Goal: Information Seeking & Learning: Learn about a topic

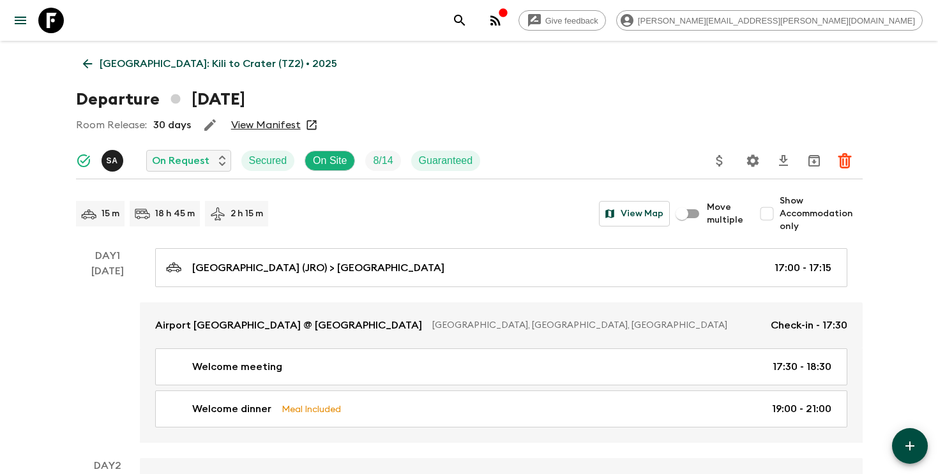
scroll to position [33, 0]
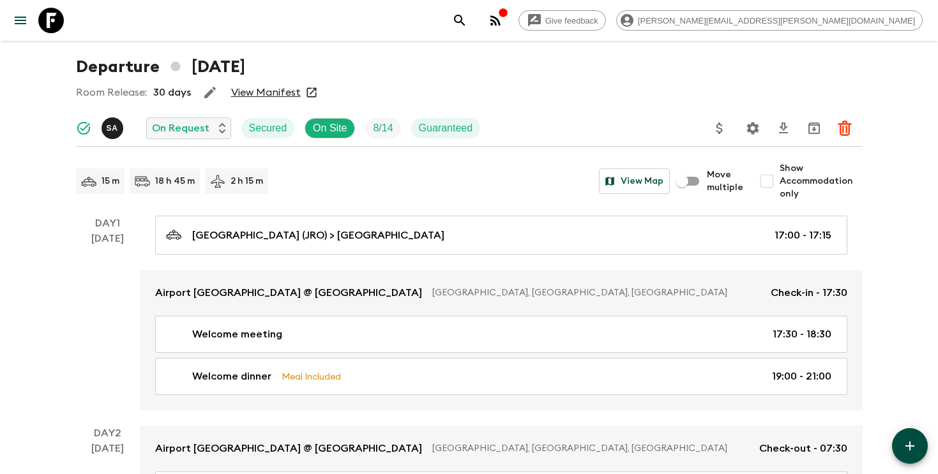
click at [473, 18] on button "search adventures" at bounding box center [460, 21] width 26 height 26
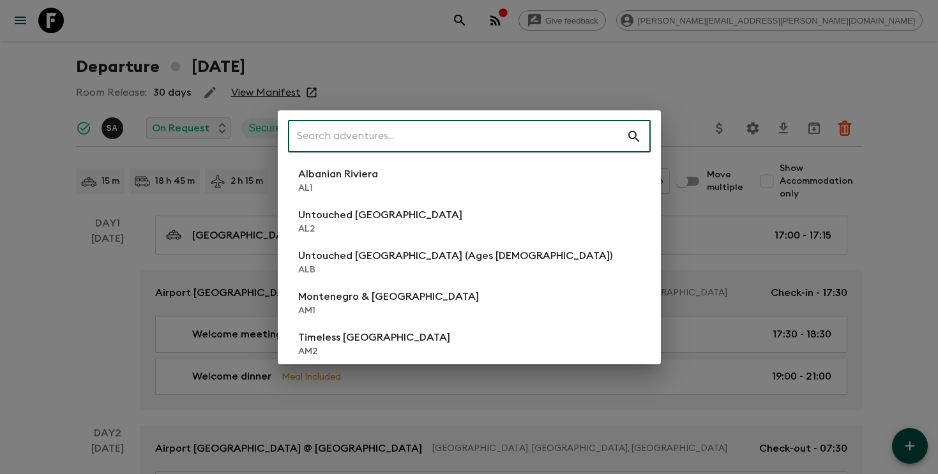
click at [459, 146] on input "text" at bounding box center [457, 137] width 338 height 36
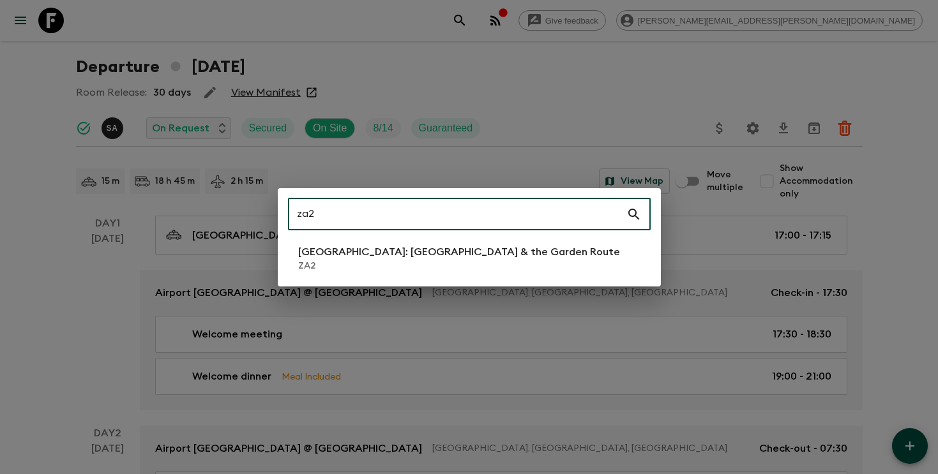
type input "za2"
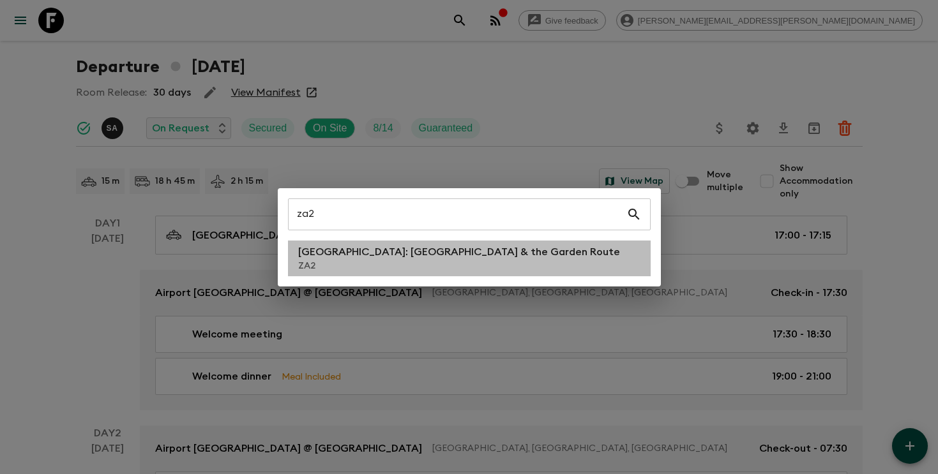
click at [328, 263] on p "ZA2" at bounding box center [459, 266] width 322 height 13
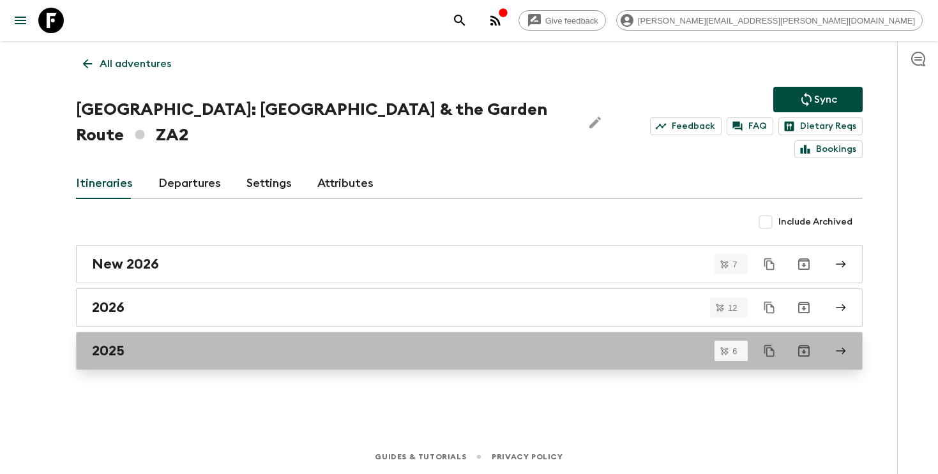
click at [291, 343] on div "2025" at bounding box center [457, 351] width 731 height 17
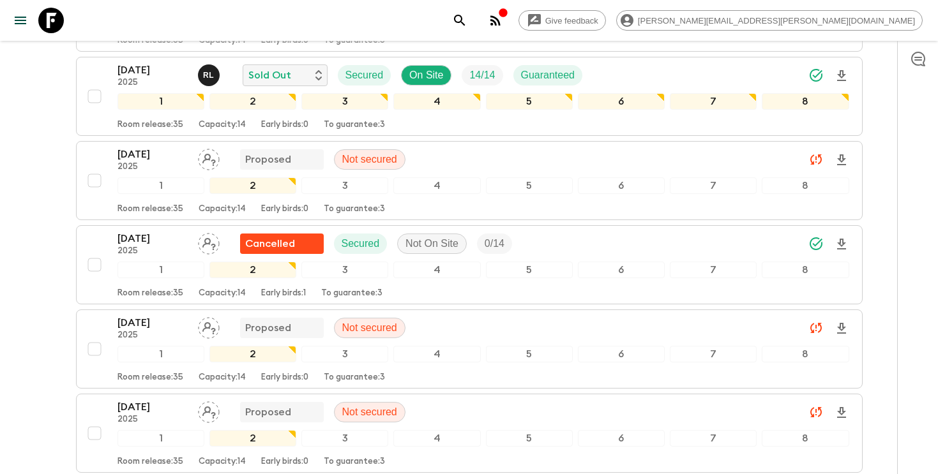
scroll to position [310, 0]
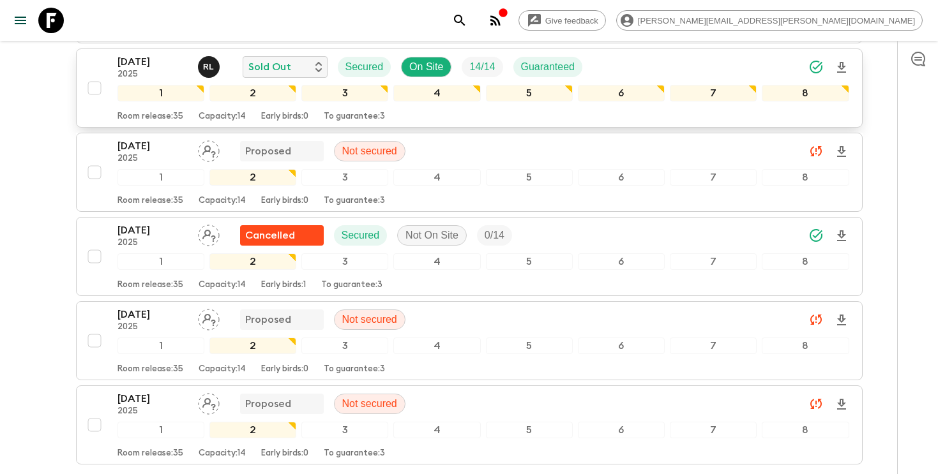
click at [845, 63] on icon "Download Onboarding" at bounding box center [841, 67] width 15 height 15
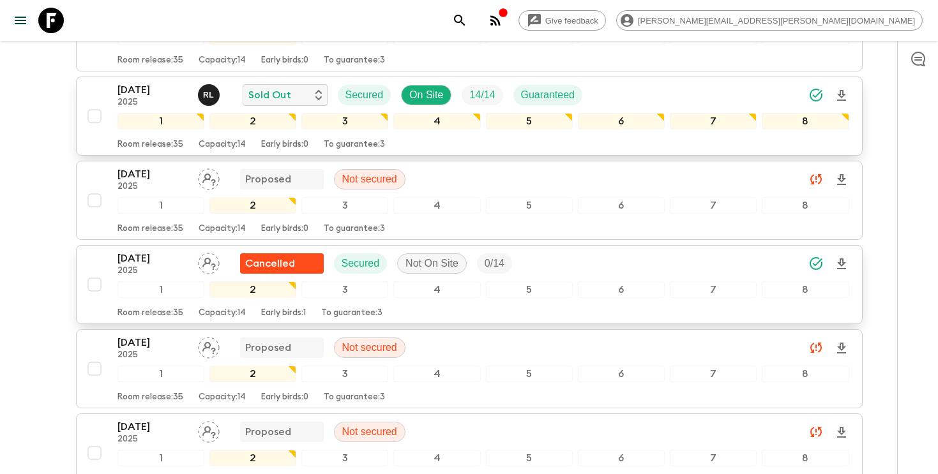
scroll to position [280, 0]
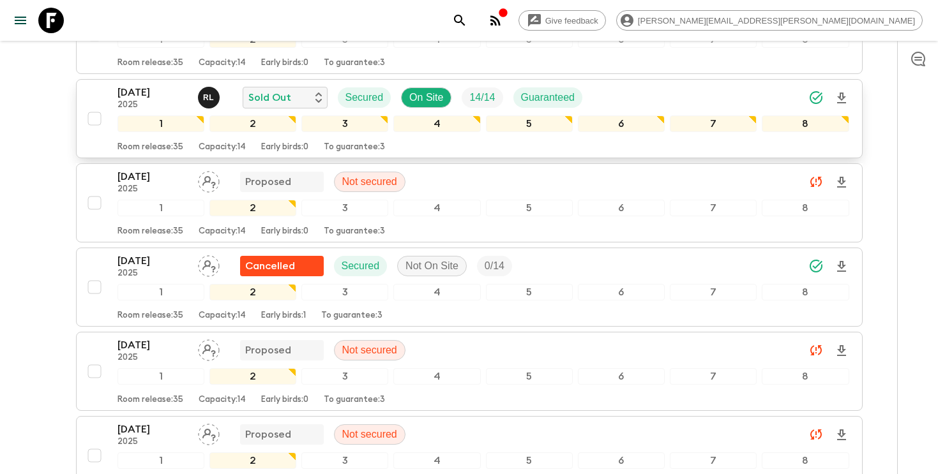
click at [465, 20] on icon "search adventures" at bounding box center [459, 20] width 11 height 11
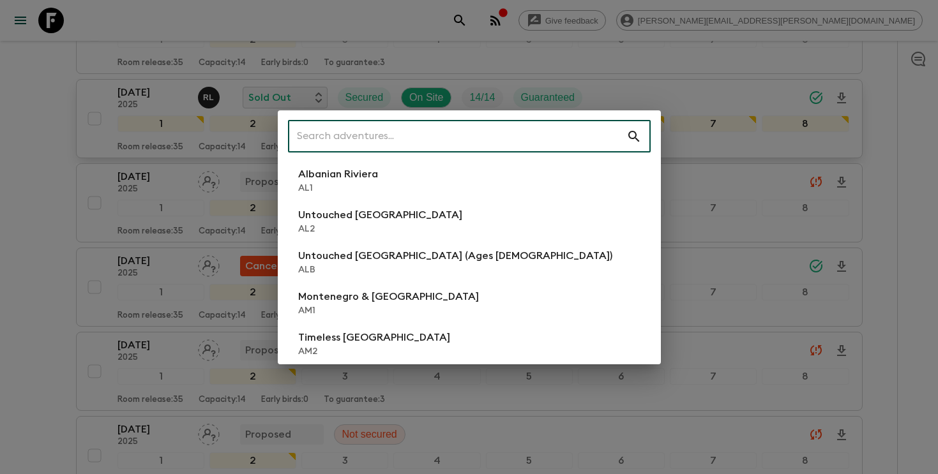
click at [535, 132] on input "text" at bounding box center [457, 137] width 338 height 36
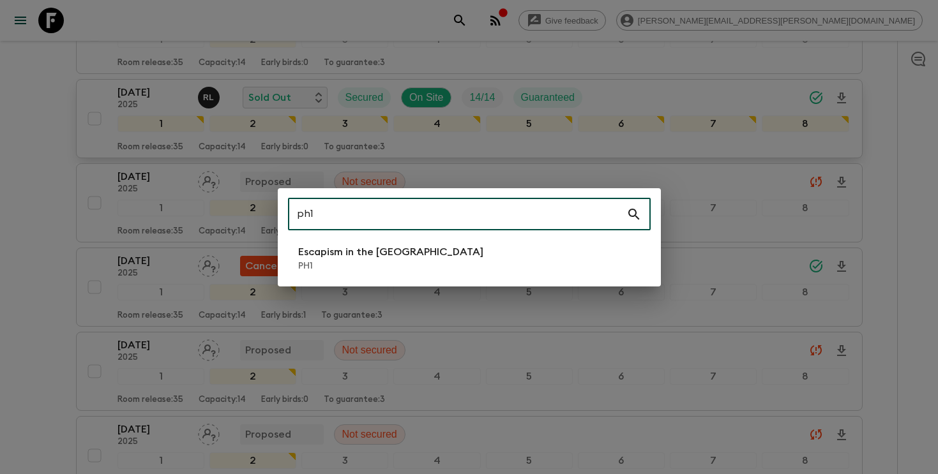
type input "ph1"
click at [484, 255] on li "Escapism in the [GEOGRAPHIC_DATA] PH1" at bounding box center [469, 259] width 363 height 36
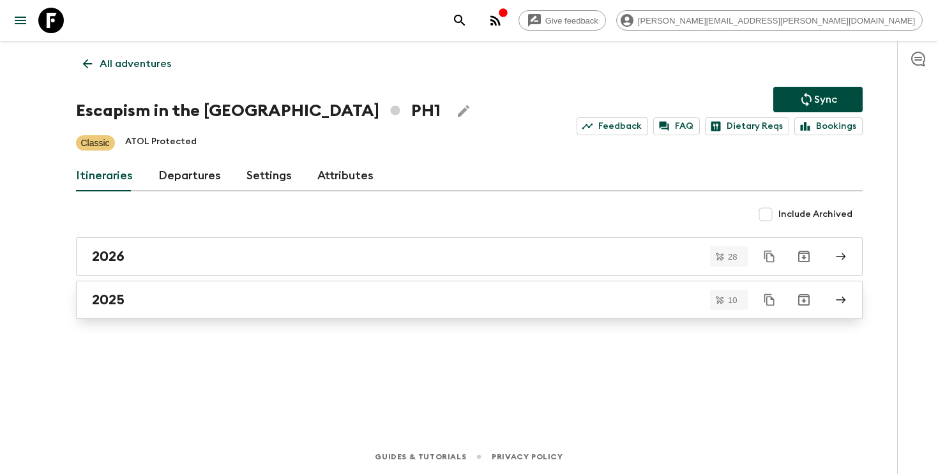
click at [96, 305] on h2 "2025" at bounding box center [108, 300] width 33 height 17
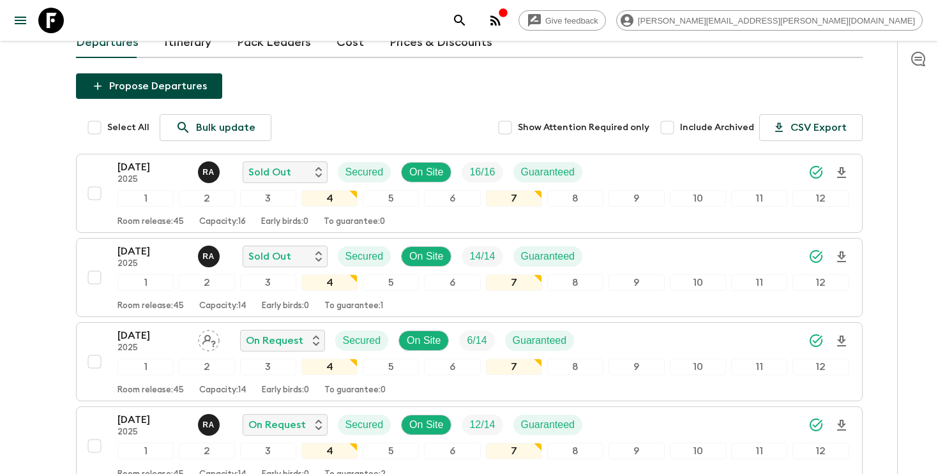
scroll to position [116, 0]
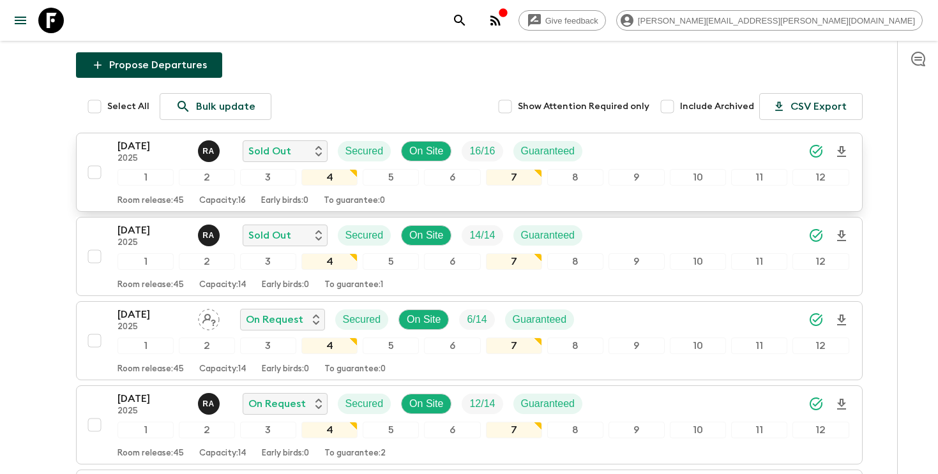
click at [842, 148] on icon "Download Onboarding" at bounding box center [841, 151] width 9 height 11
click at [694, 144] on div "[DATE] 2025 R A Sold Out Secured On Site 16 / 16 Guaranteed" at bounding box center [484, 152] width 732 height 26
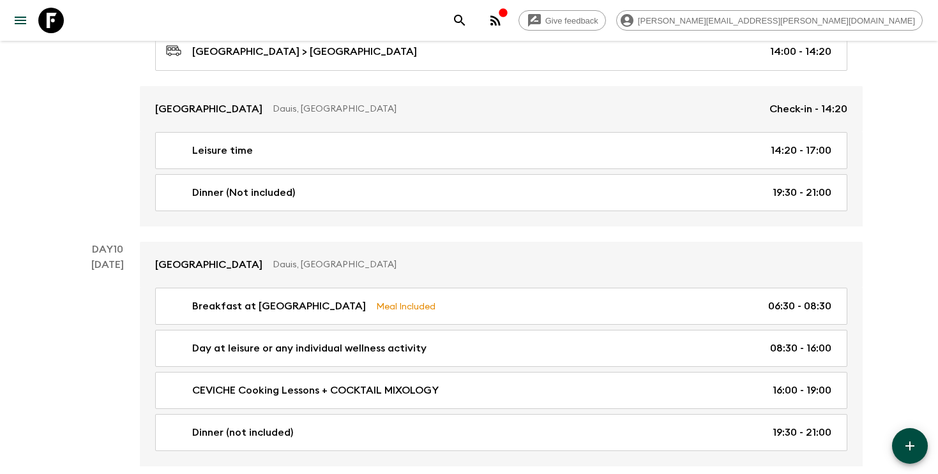
scroll to position [3683, 0]
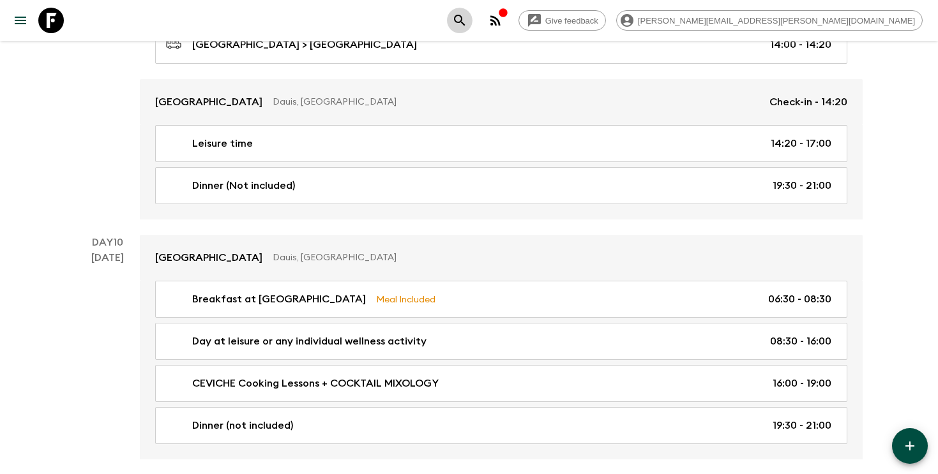
click at [467, 17] on icon "search adventures" at bounding box center [459, 20] width 15 height 15
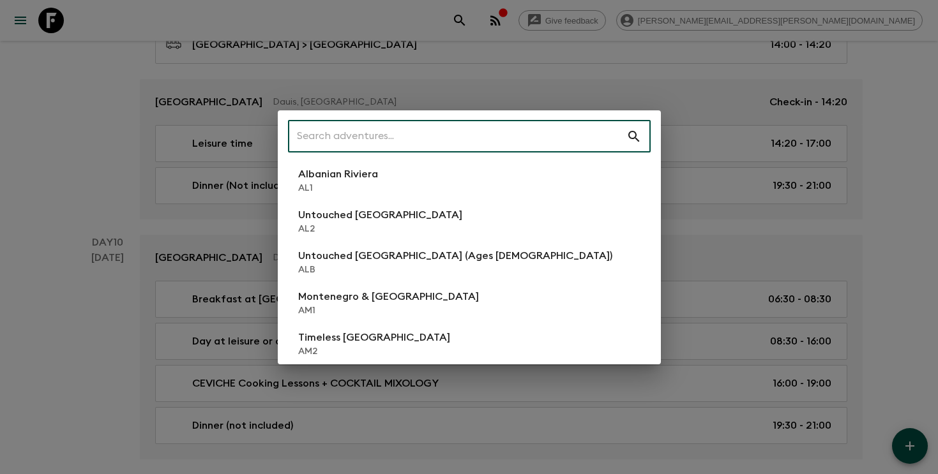
click at [459, 133] on input "text" at bounding box center [457, 137] width 338 height 36
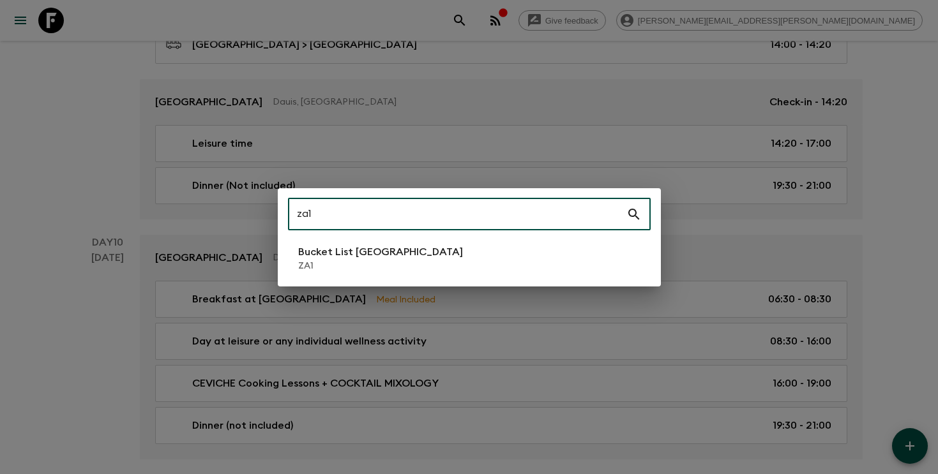
type input "za1"
click at [387, 257] on p "Bucket List [GEOGRAPHIC_DATA]" at bounding box center [380, 252] width 165 height 15
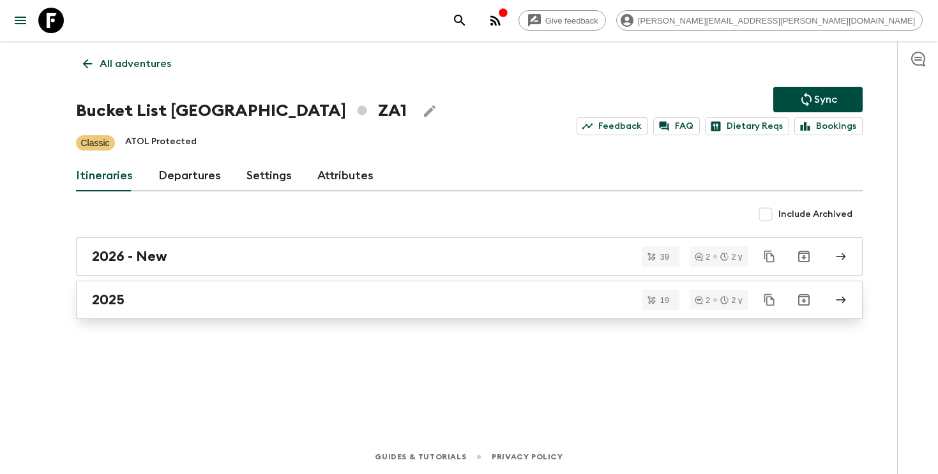
click at [319, 305] on div "2025" at bounding box center [457, 300] width 731 height 17
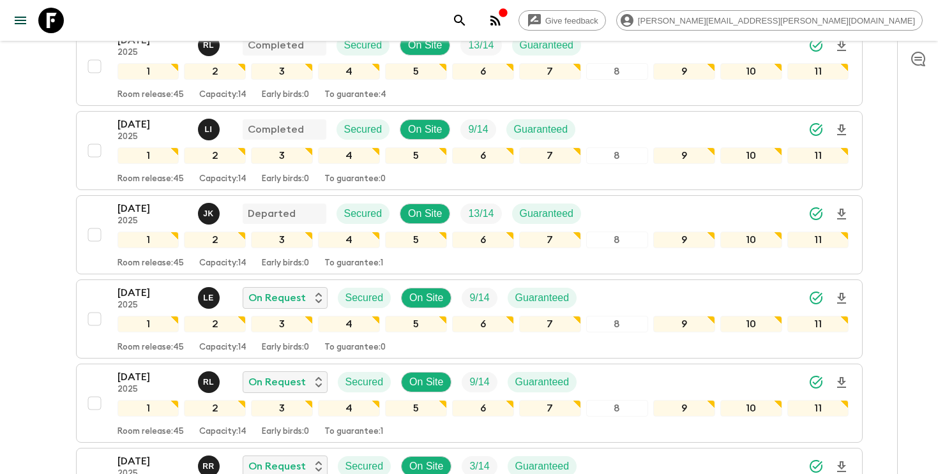
scroll to position [358, 0]
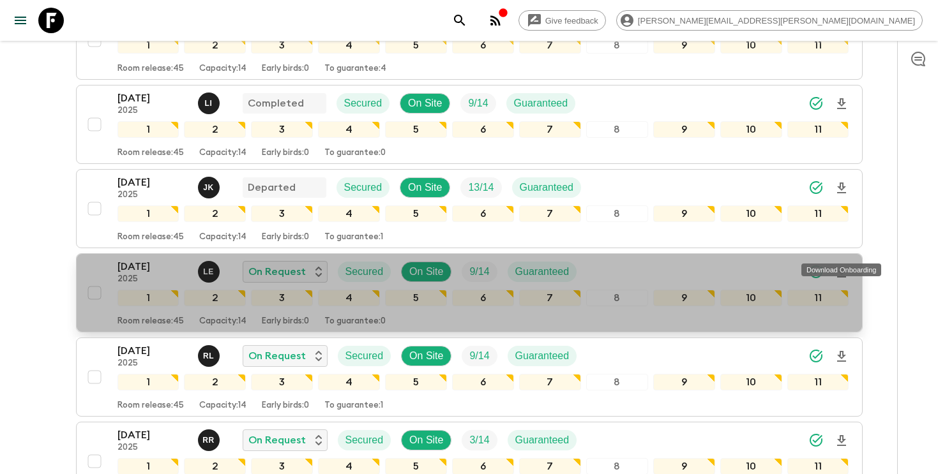
click at [840, 267] on icon "Download Onboarding" at bounding box center [841, 272] width 9 height 11
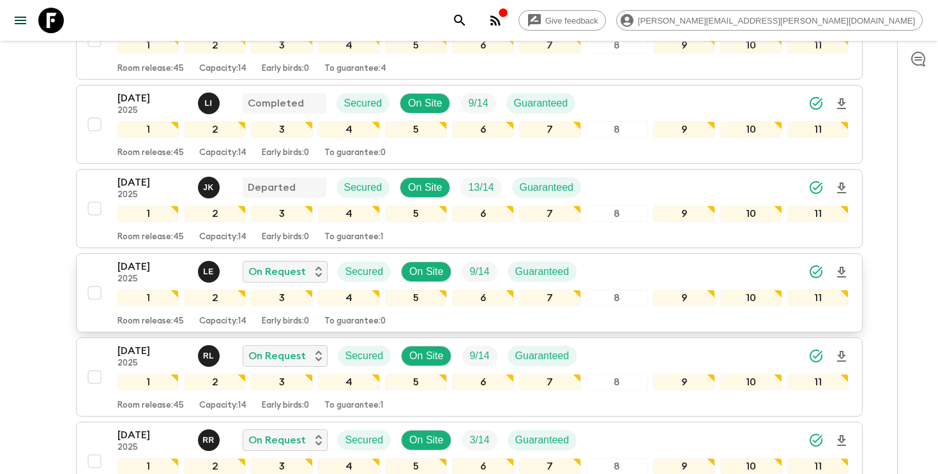
click at [467, 26] on icon "search adventures" at bounding box center [459, 20] width 15 height 15
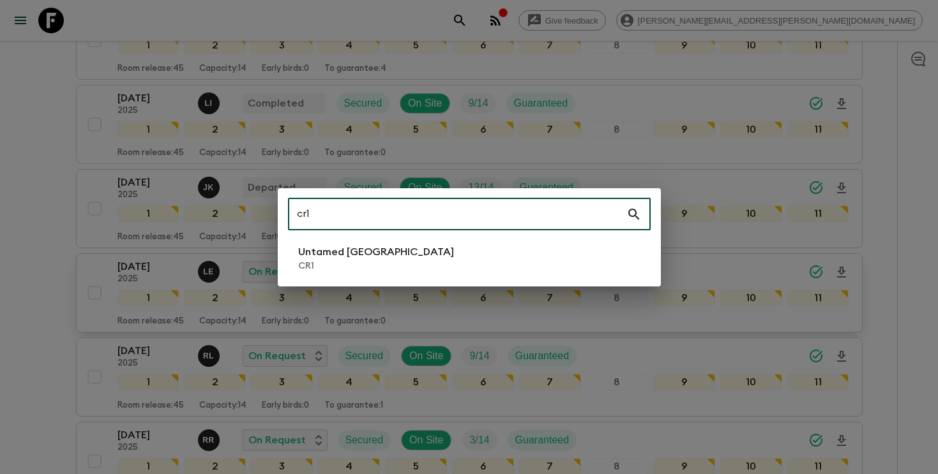
type input "cr1"
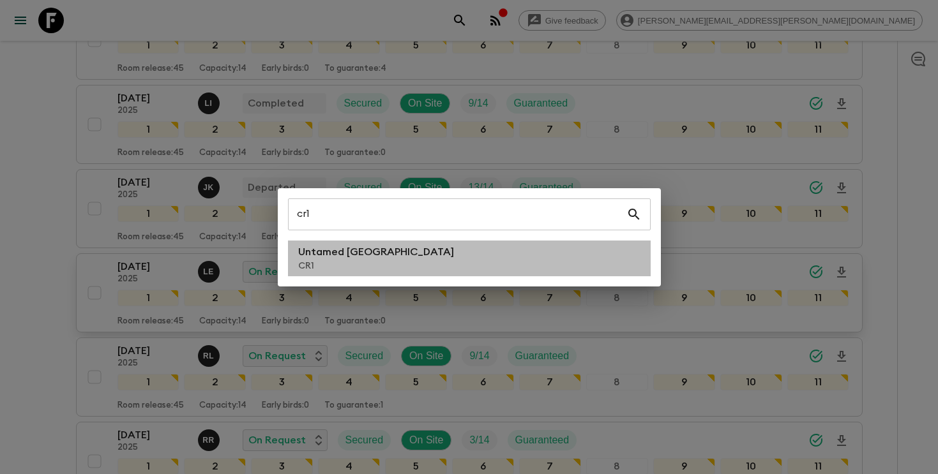
click at [450, 271] on li "Untamed [GEOGRAPHIC_DATA] CR1" at bounding box center [469, 259] width 363 height 36
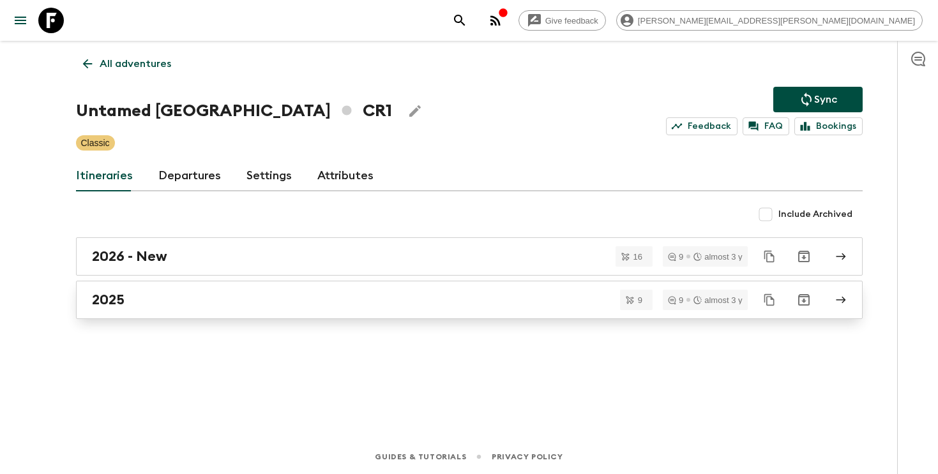
click at [118, 312] on link "2025" at bounding box center [469, 300] width 787 height 38
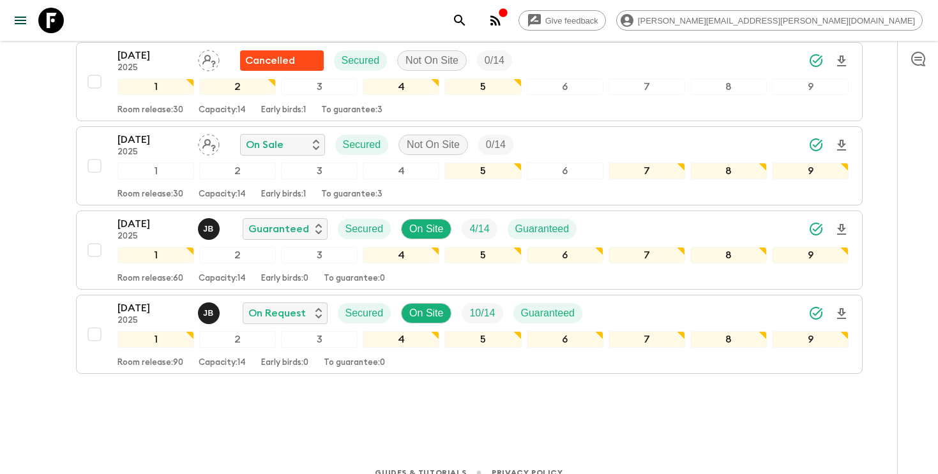
scroll to position [644, 0]
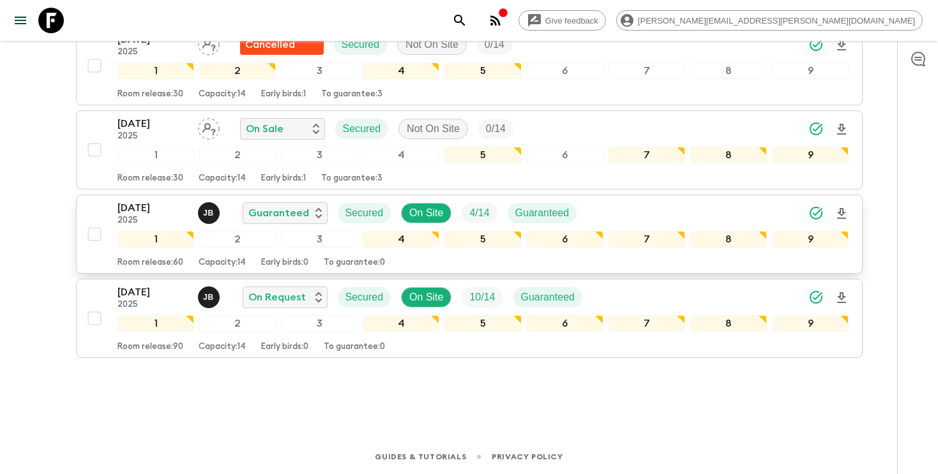
click at [695, 211] on div "[DATE] 2025 [PERSON_NAME] Guaranteed Secured On Site 4 / 14 Guaranteed" at bounding box center [484, 214] width 732 height 26
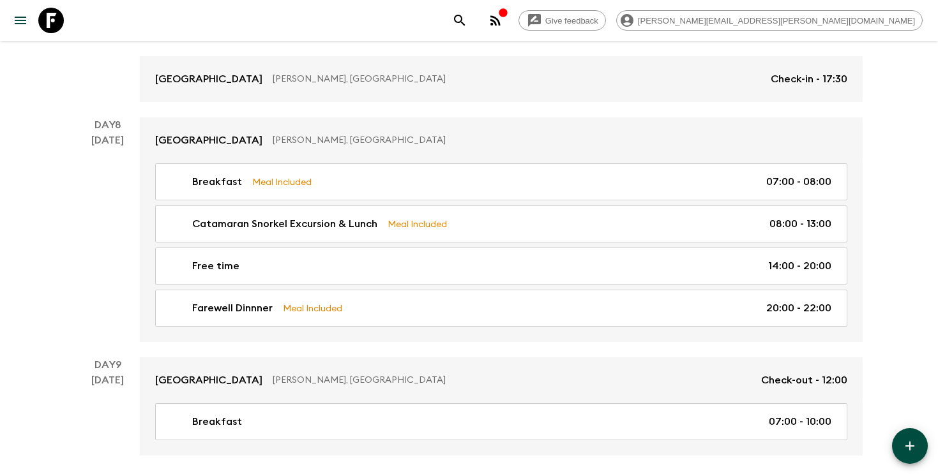
scroll to position [2115, 0]
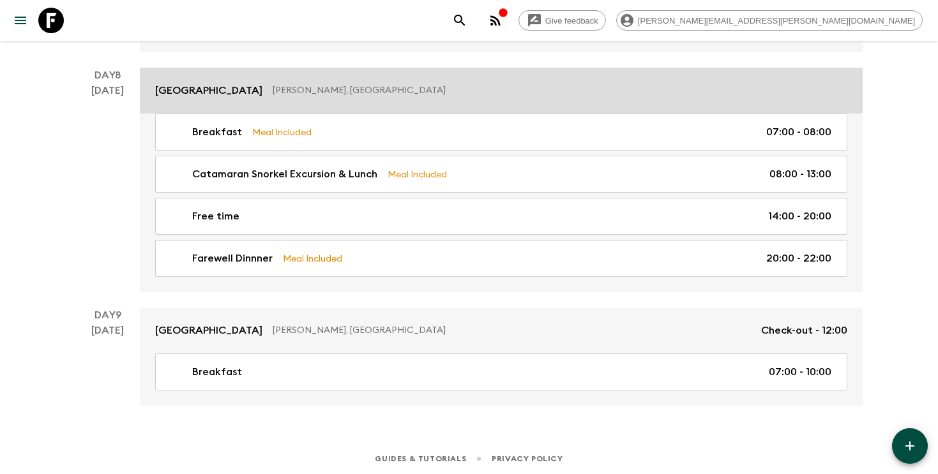
click at [222, 92] on p "[GEOGRAPHIC_DATA]" at bounding box center [208, 90] width 107 height 15
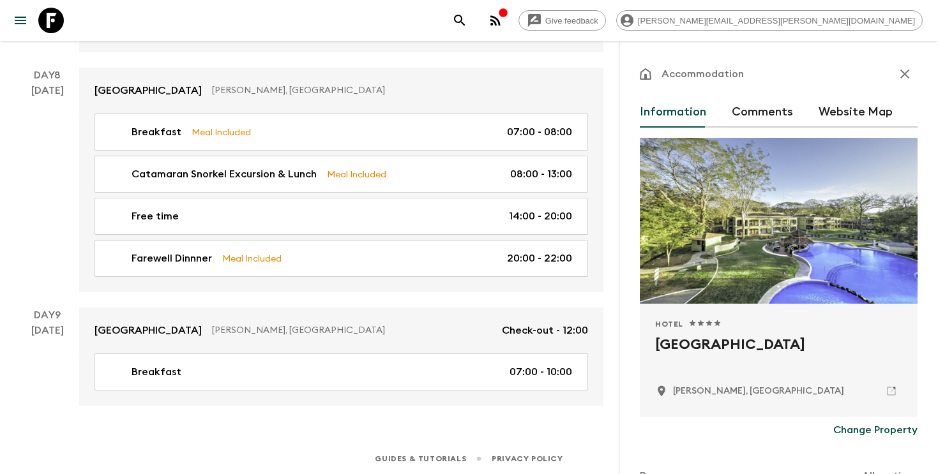
click at [724, 346] on h2 "[GEOGRAPHIC_DATA]" at bounding box center [778, 355] width 247 height 41
copy div "[GEOGRAPHIC_DATA]"
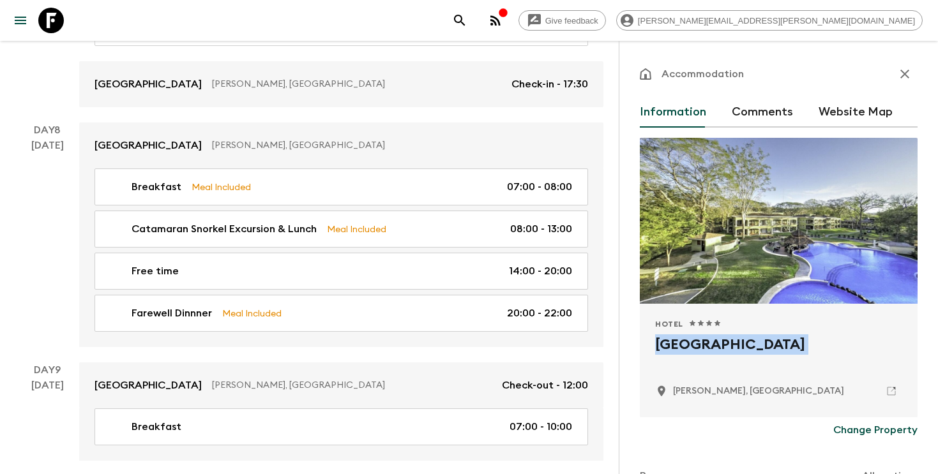
scroll to position [2115, 0]
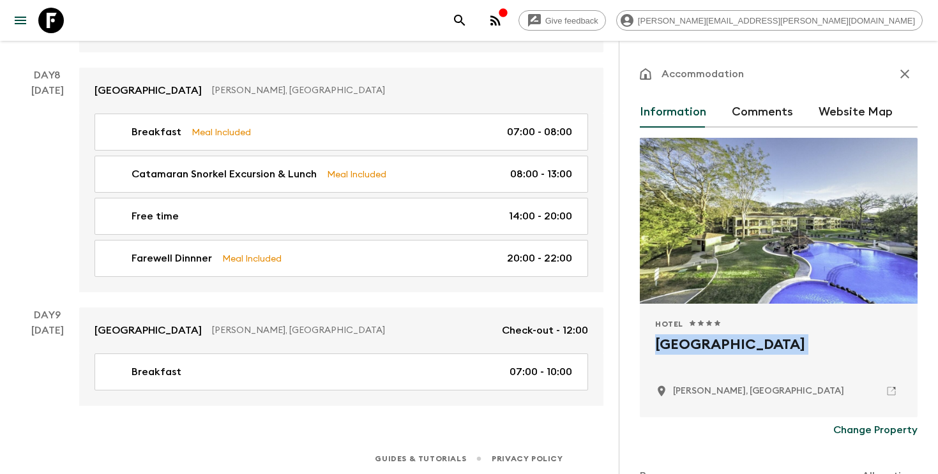
click at [465, 24] on icon "search adventures" at bounding box center [459, 20] width 11 height 11
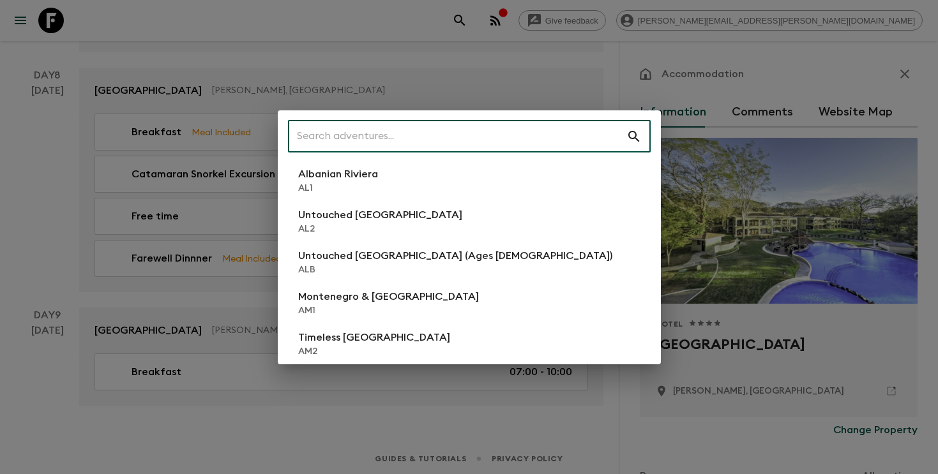
click at [502, 125] on input "text" at bounding box center [457, 137] width 338 height 36
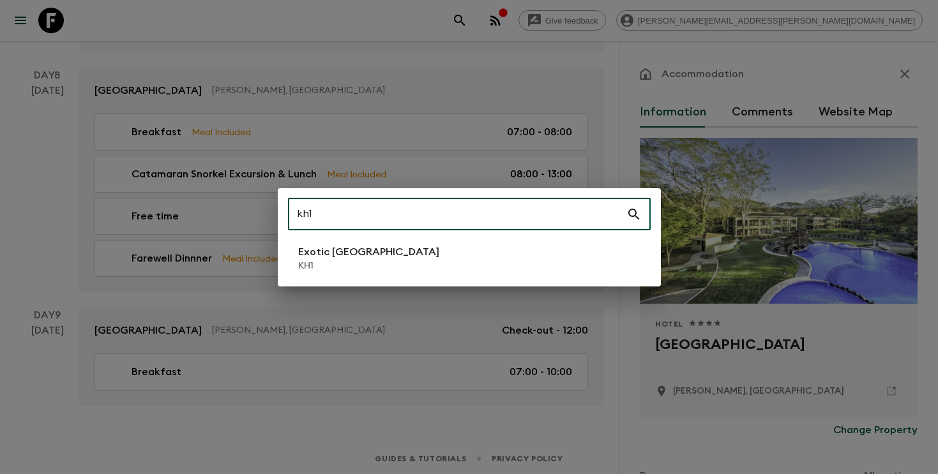
type input "kh1"
click at [400, 248] on li "Exotic [GEOGRAPHIC_DATA] KH1" at bounding box center [469, 259] width 363 height 36
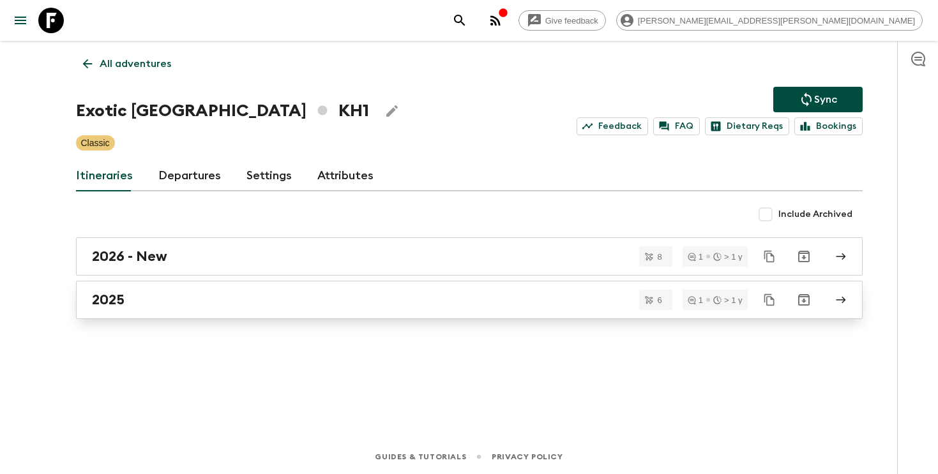
click at [492, 293] on div "2025" at bounding box center [457, 300] width 731 height 17
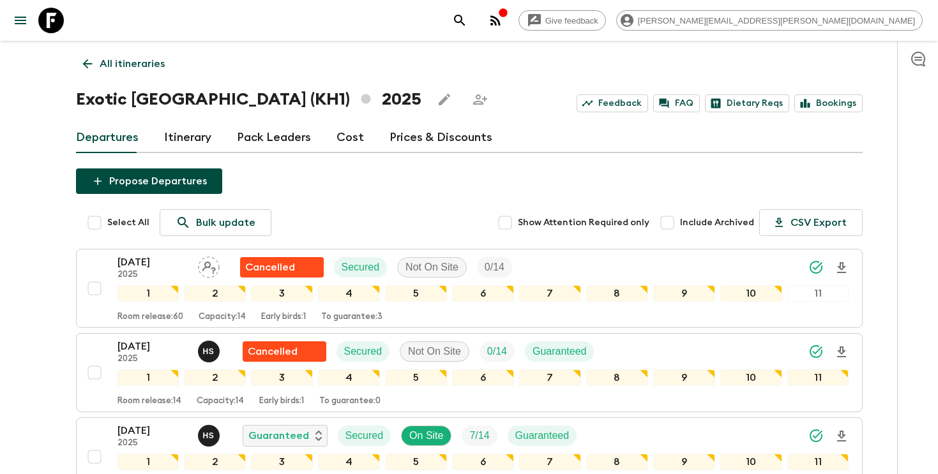
click at [467, 16] on icon "search adventures" at bounding box center [459, 20] width 15 height 15
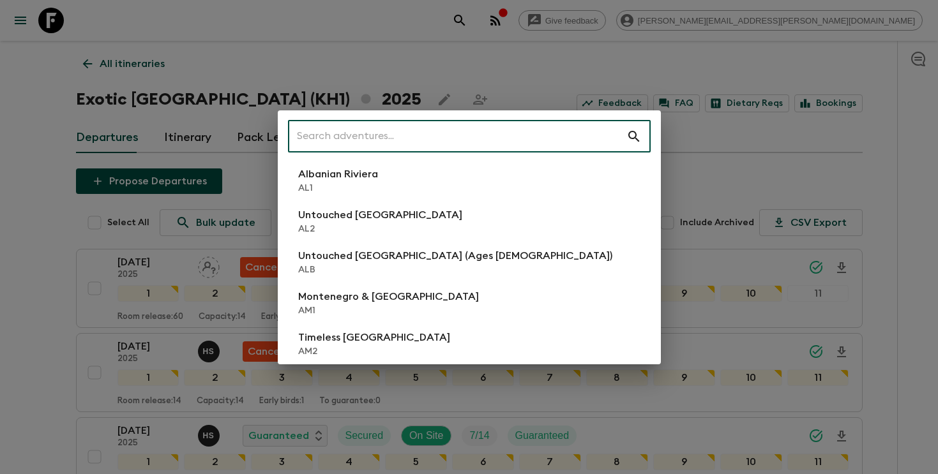
click at [444, 136] on input "text" at bounding box center [457, 137] width 338 height 36
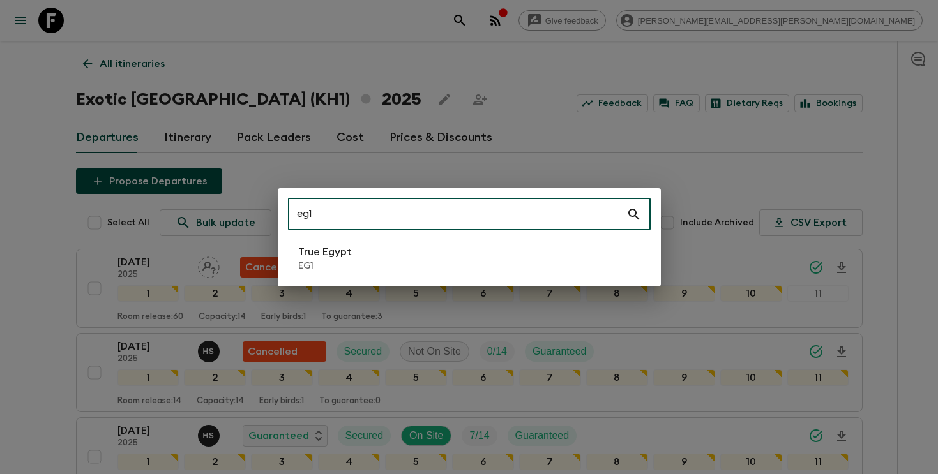
type input "eg1"
click at [449, 255] on li "True Egypt EG1" at bounding box center [469, 259] width 363 height 36
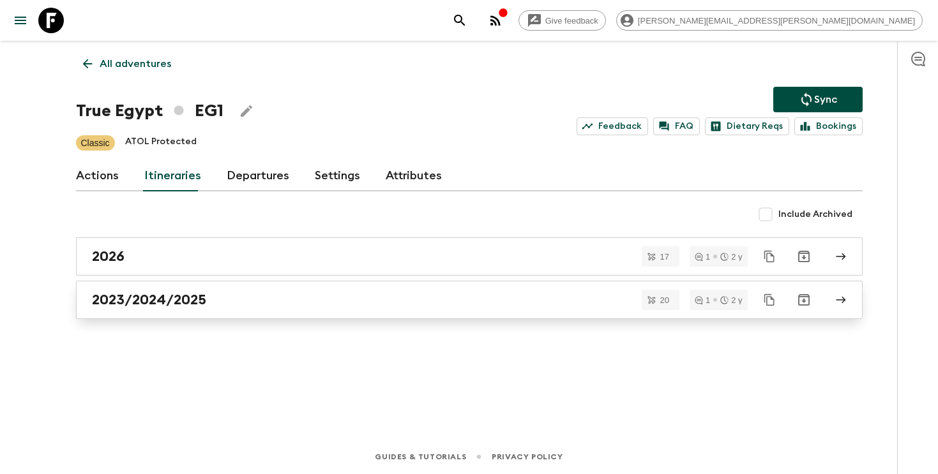
click at [308, 293] on div "2023/2024/2025" at bounding box center [457, 300] width 731 height 17
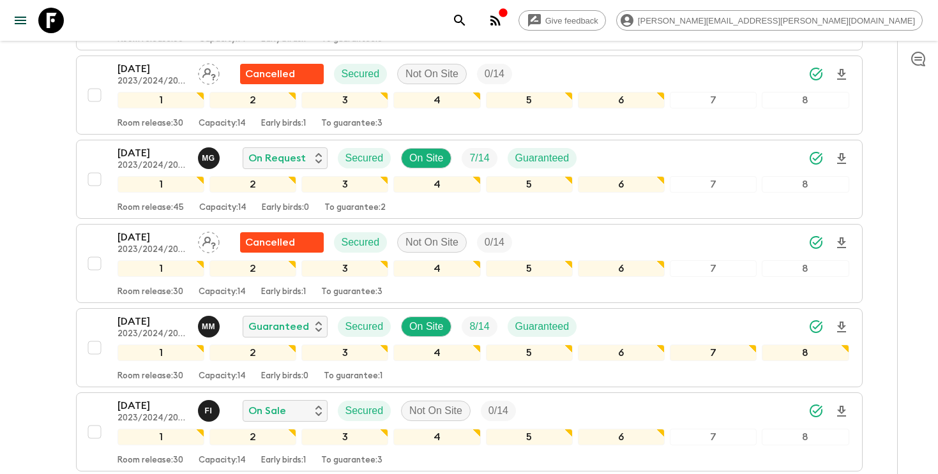
scroll to position [1127, 0]
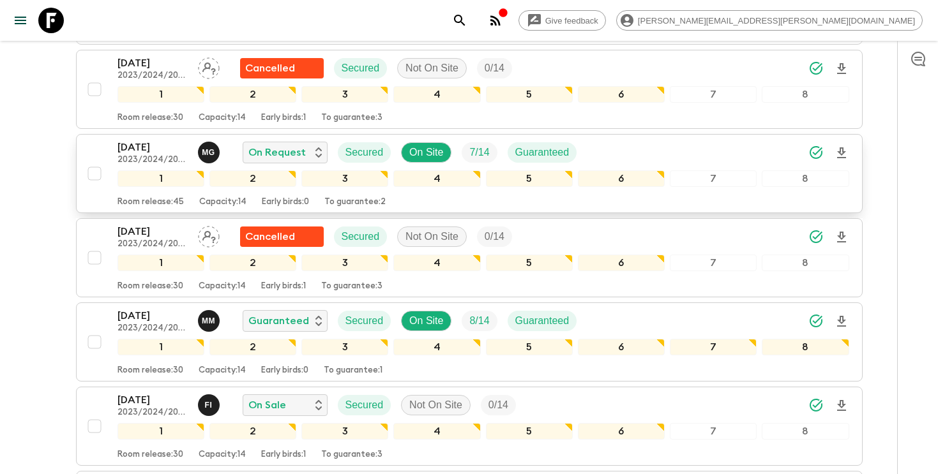
click at [711, 150] on div "[DATE] 2023/2024/2025 M G On Request Secured On Site 7 / 14 Guaranteed" at bounding box center [484, 153] width 732 height 26
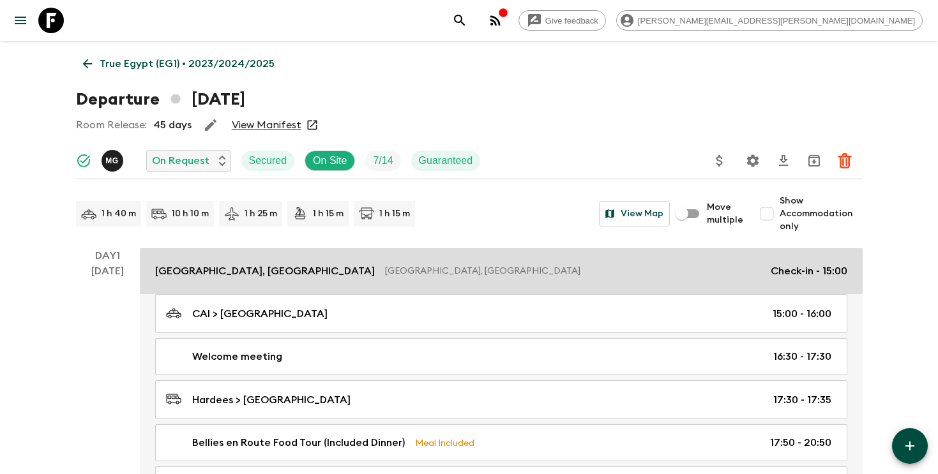
click at [198, 279] on link "[GEOGRAPHIC_DATA], [GEOGRAPHIC_DATA] [GEOGRAPHIC_DATA], [GEOGRAPHIC_DATA] Check…" at bounding box center [501, 271] width 723 height 46
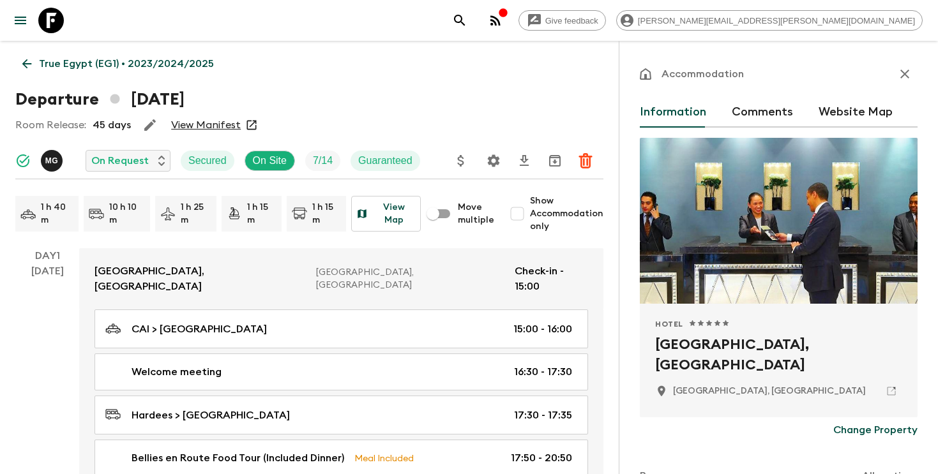
click at [715, 346] on h2 "[GEOGRAPHIC_DATA], [GEOGRAPHIC_DATA]" at bounding box center [778, 355] width 247 height 41
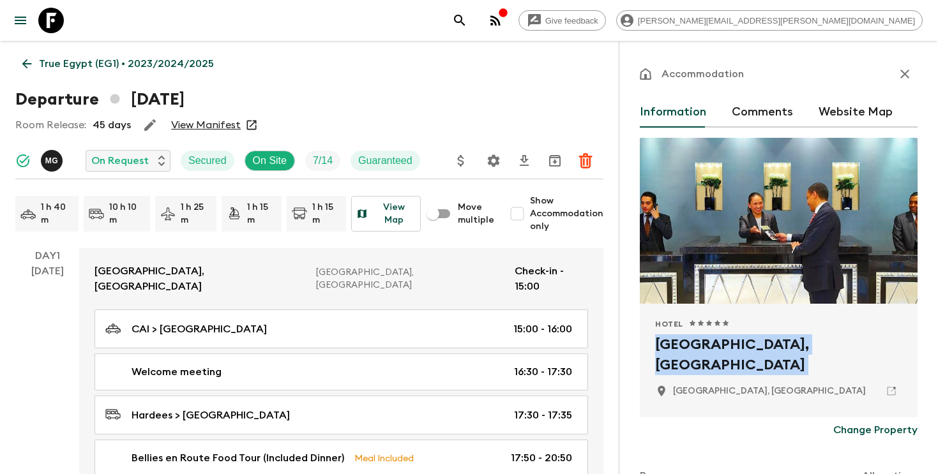
click at [715, 346] on h2 "[GEOGRAPHIC_DATA], [GEOGRAPHIC_DATA]" at bounding box center [778, 355] width 247 height 41
copy div "[GEOGRAPHIC_DATA], [GEOGRAPHIC_DATA]"
click at [467, 27] on icon "search adventures" at bounding box center [459, 20] width 15 height 15
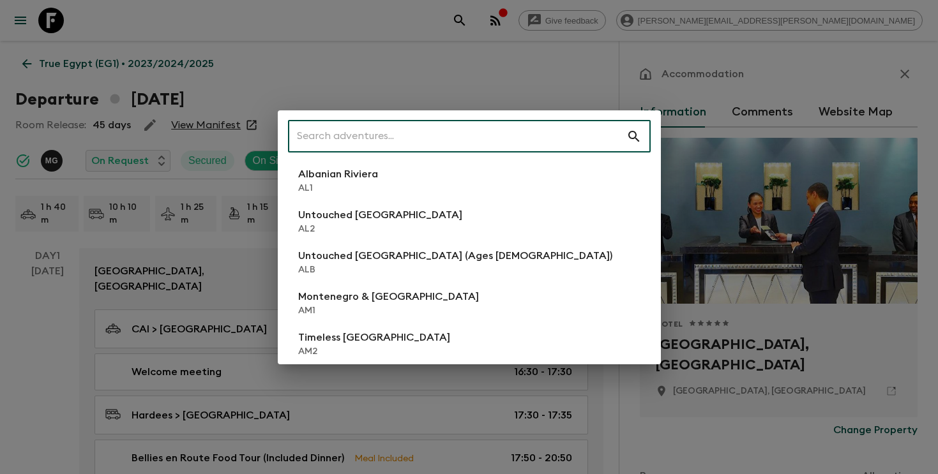
click at [416, 144] on input "text" at bounding box center [457, 137] width 338 height 36
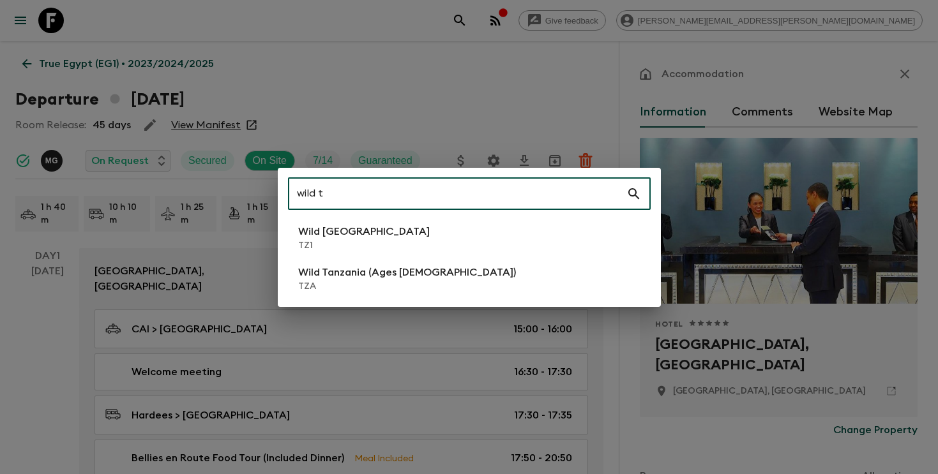
click at [506, 185] on input "wild t" at bounding box center [457, 194] width 338 height 36
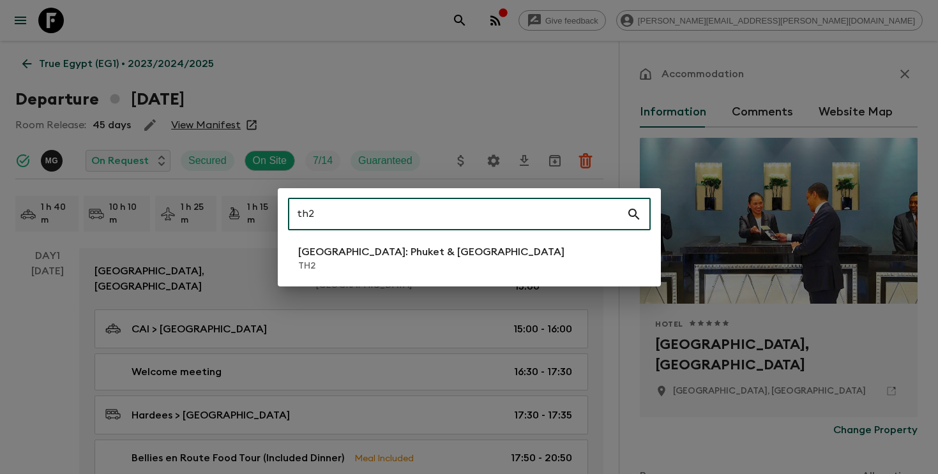
type input "th2"
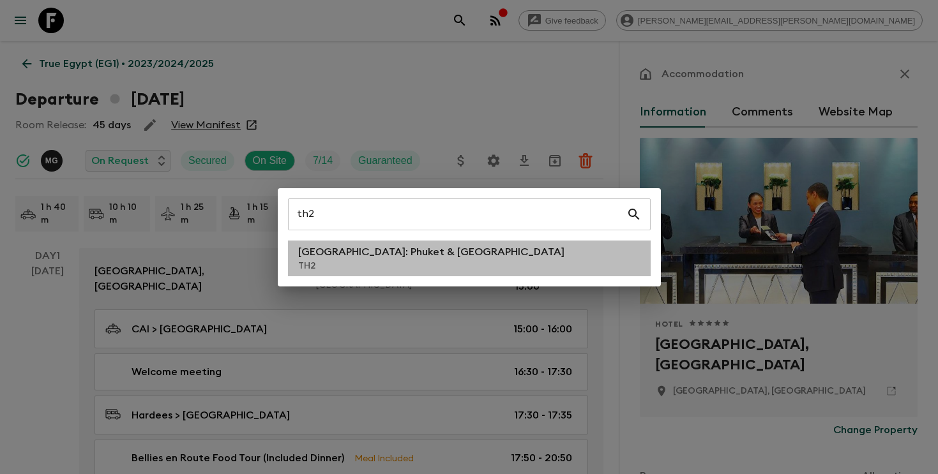
click at [488, 254] on li "[GEOGRAPHIC_DATA]: Phuket & Andaman Coast TH2" at bounding box center [469, 259] width 363 height 36
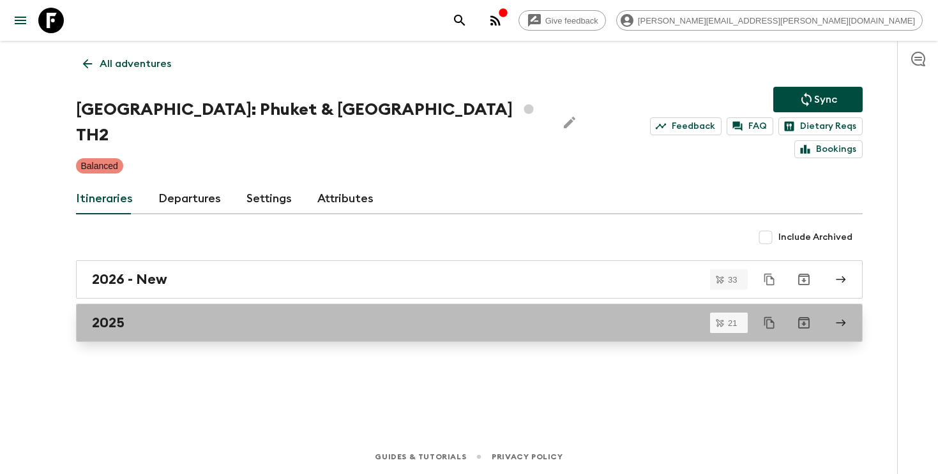
click at [474, 304] on link "2025" at bounding box center [469, 323] width 787 height 38
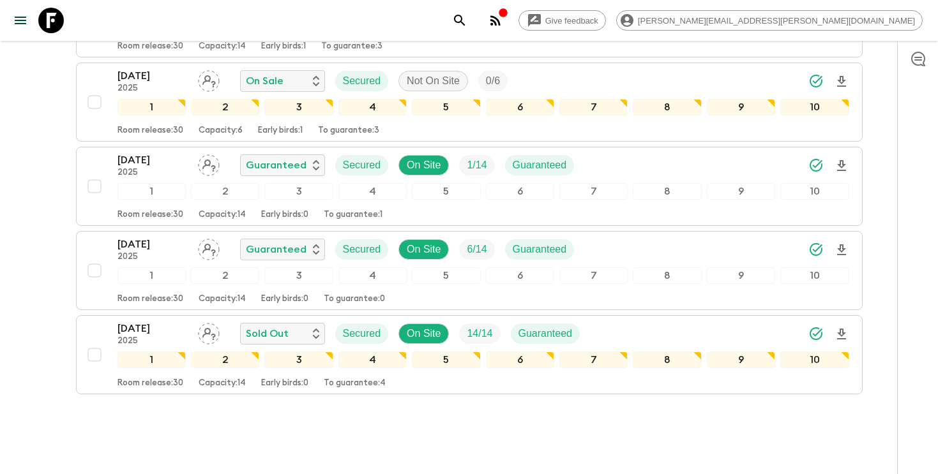
scroll to position [1646, 0]
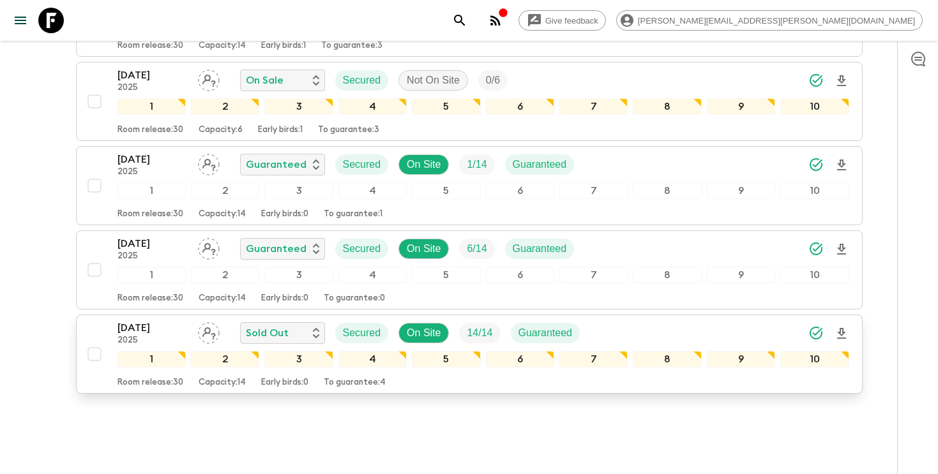
click at [844, 326] on icon "Download Onboarding" at bounding box center [841, 333] width 15 height 15
click at [467, 15] on icon "search adventures" at bounding box center [459, 20] width 15 height 15
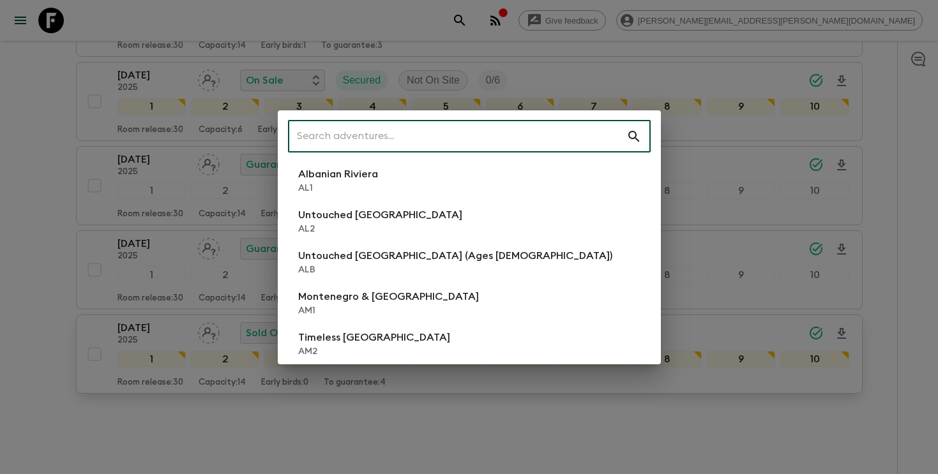
click at [441, 133] on input "text" at bounding box center [457, 137] width 338 height 36
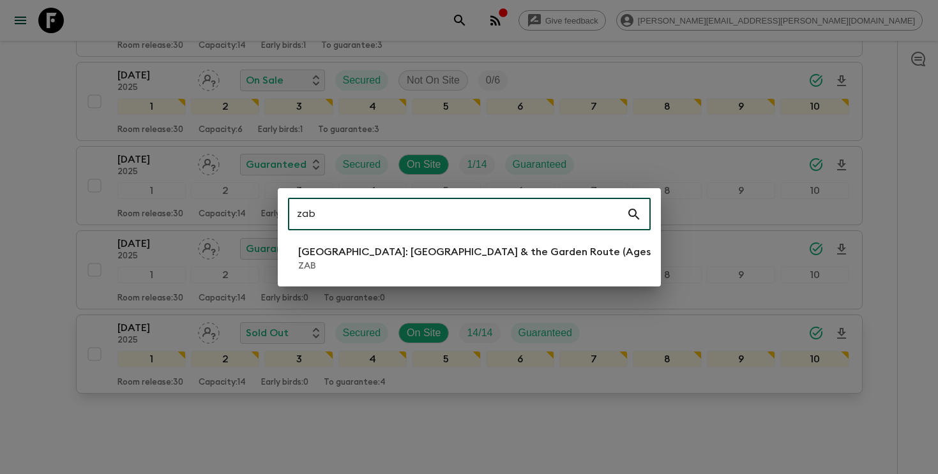
type input "zab"
click at [400, 254] on p "[GEOGRAPHIC_DATA]: [GEOGRAPHIC_DATA] & the Garden Route (Ages [DEMOGRAPHIC_DATA…" at bounding box center [534, 252] width 472 height 15
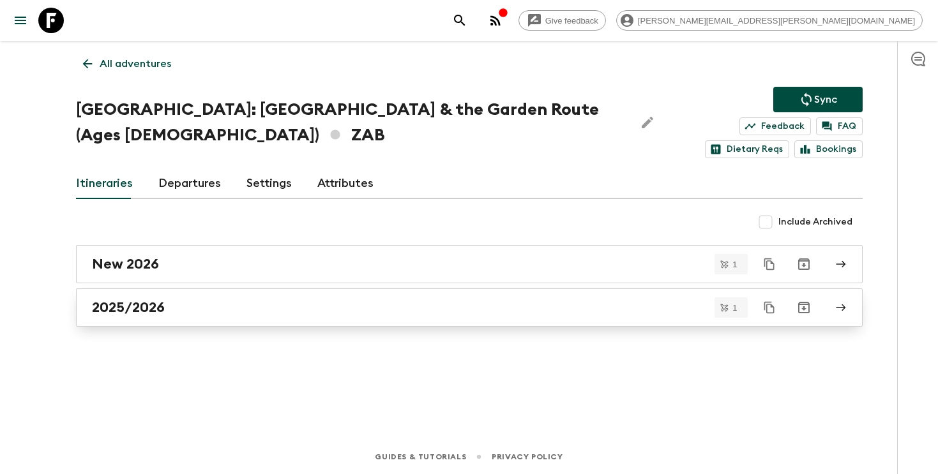
click at [367, 312] on div "2025/2026" at bounding box center [457, 308] width 731 height 17
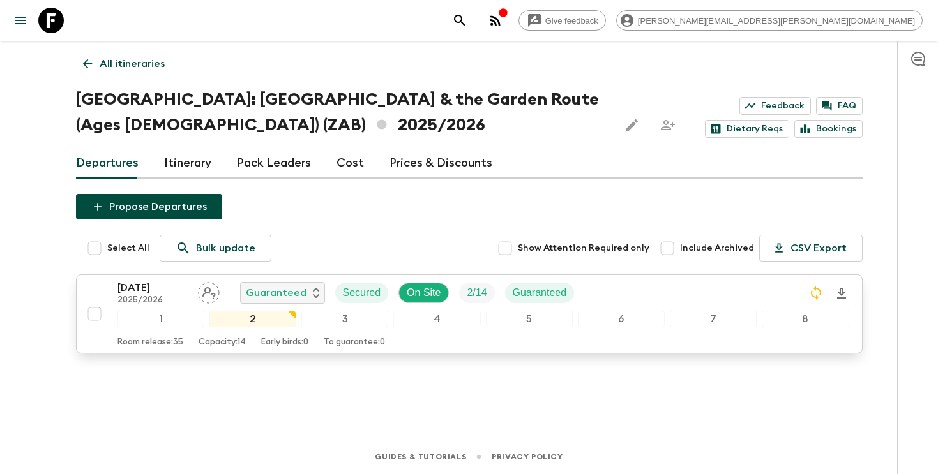
click at [607, 294] on div "[DATE] 2025/2026 Guaranteed Secured On Site 2 / 14 Guaranteed" at bounding box center [484, 293] width 732 height 26
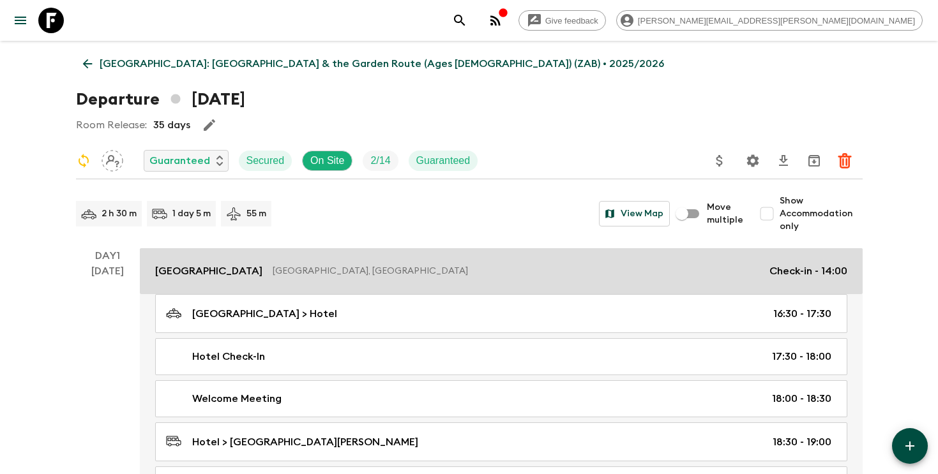
click at [334, 276] on p "[GEOGRAPHIC_DATA], [GEOGRAPHIC_DATA]" at bounding box center [516, 271] width 487 height 13
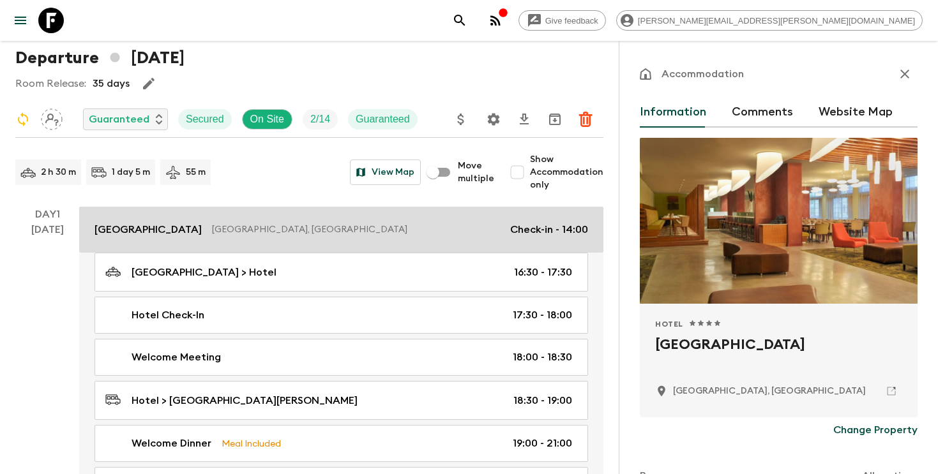
scroll to position [68, 0]
